Goal: Information Seeking & Learning: Learn about a topic

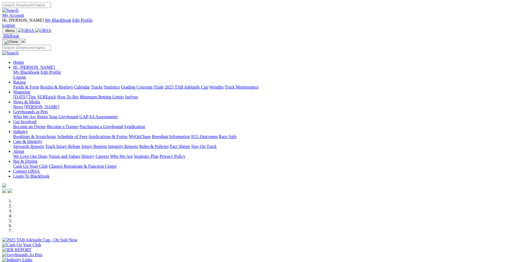
scroll to position [110, 0]
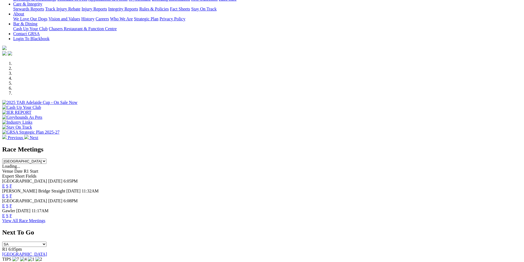
click at [12, 193] on link "F" at bounding box center [11, 195] width 2 height 5
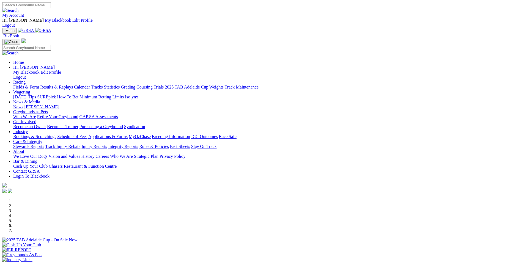
scroll to position [137, 0]
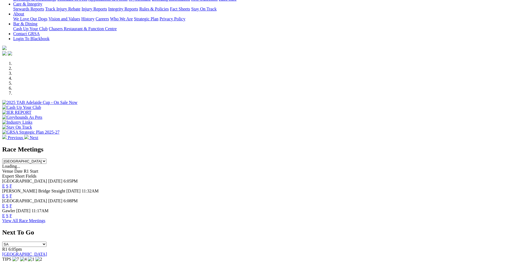
click at [12, 203] on link "F" at bounding box center [11, 205] width 2 height 5
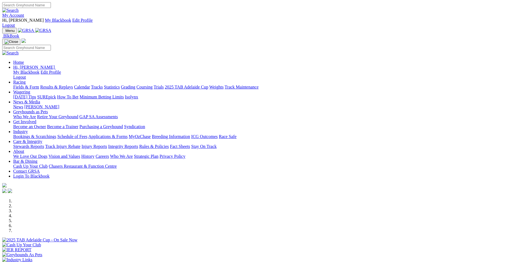
scroll to position [137, 0]
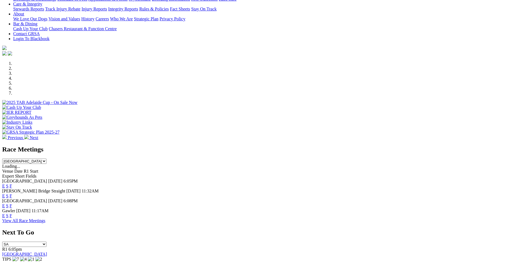
click at [12, 213] on link "F" at bounding box center [11, 215] width 2 height 5
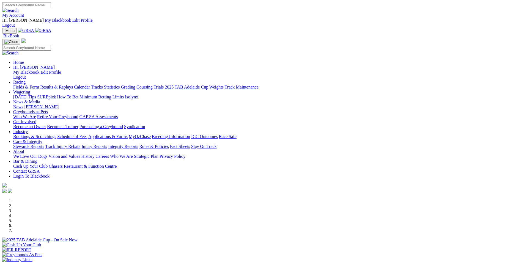
scroll to position [137, 0]
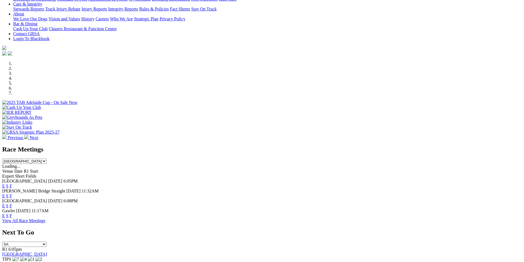
click at [12, 193] on link "F" at bounding box center [11, 195] width 2 height 5
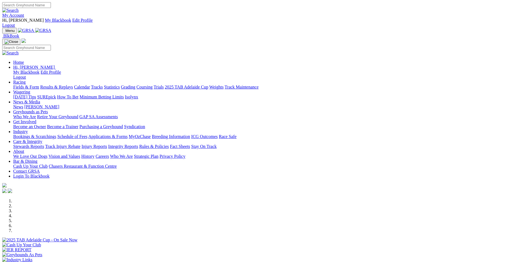
scroll to position [137, 0]
